Goal: Information Seeking & Learning: Learn about a topic

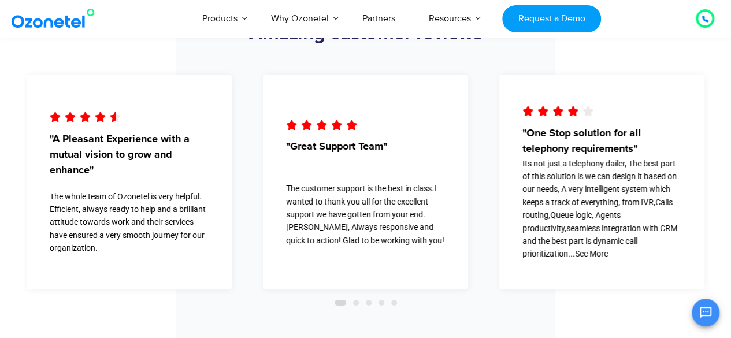
scroll to position [1933, 0]
click at [159, 206] on div "The whole team of Ozonetel is very helpful. Efficient, always ready to help and…" at bounding box center [129, 223] width 159 height 65
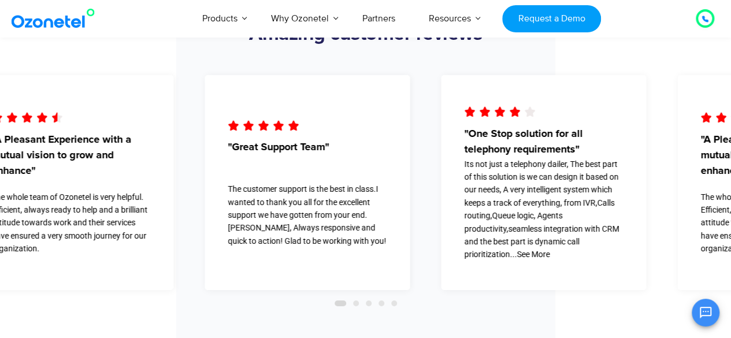
click at [10, 249] on div "The whole team of Ozonetel is very helpful. Efficient, always ready to help and…" at bounding box center [70, 223] width 159 height 65
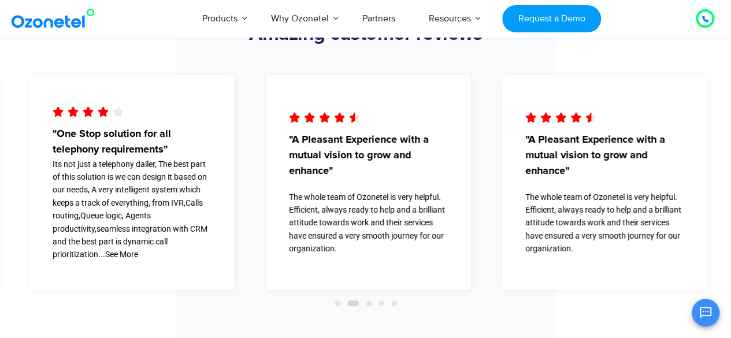
click at [279, 202] on div "     "A Pleasant Experience with a mutual vision to grow and enhance" The …" at bounding box center [368, 182] width 205 height 215
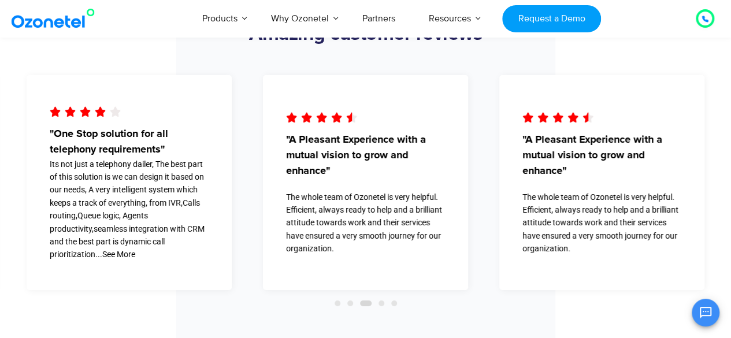
click at [522, 163] on span ""A Pleasant Experience with a mutual vision to grow and enhance"" at bounding box center [601, 155] width 159 height 47
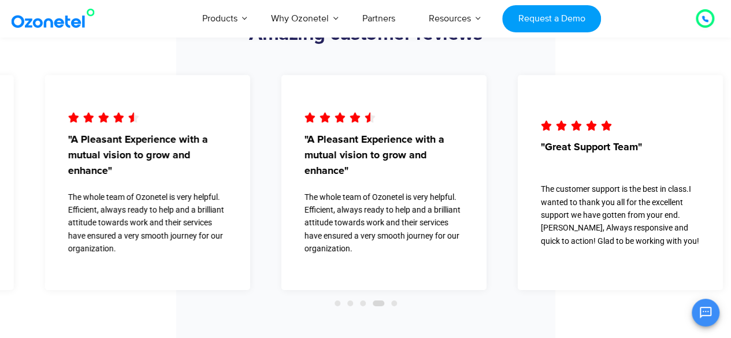
click at [461, 213] on div "     "A Pleasant Experience with a mutual vision to grow and enhance" The …" at bounding box center [383, 182] width 205 height 215
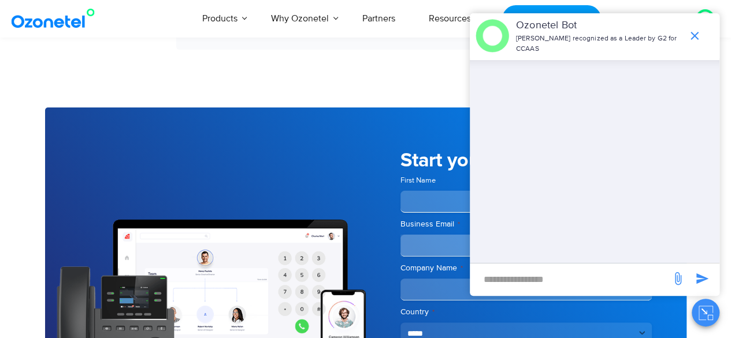
scroll to position [2271, 0]
